Goal: Navigation & Orientation: Go to known website

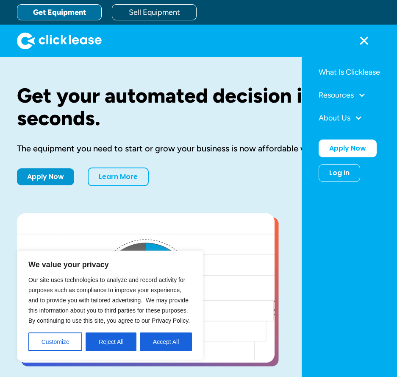
click at [324, 169] on div "Log In Account login I use Clicklease to get my equipment Partner Portal I offe…" at bounding box center [340, 173] width 42 height 18
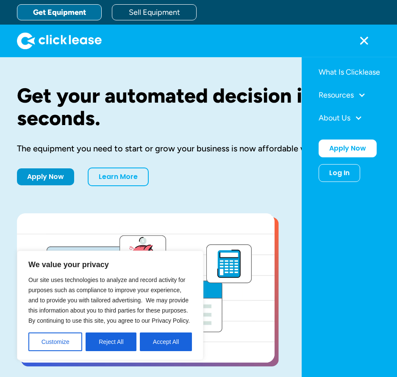
click at [330, 172] on div "Log In" at bounding box center [339, 173] width 20 height 8
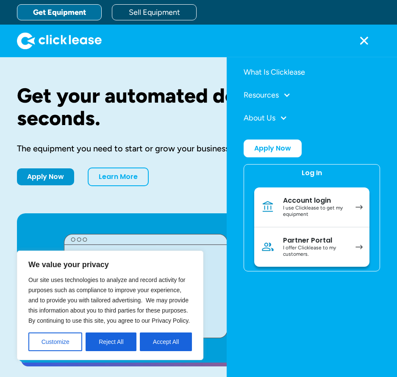
click at [298, 247] on div "I offer Clicklease to my customers." at bounding box center [315, 250] width 64 height 13
